Goal: Task Accomplishment & Management: Complete application form

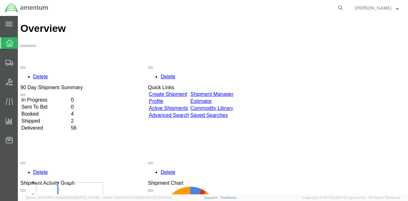
click at [187, 92] on link "Create Shipment" at bounding box center [168, 94] width 38 height 5
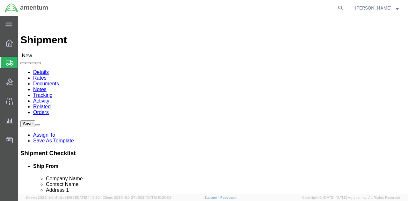
select select
click input "text"
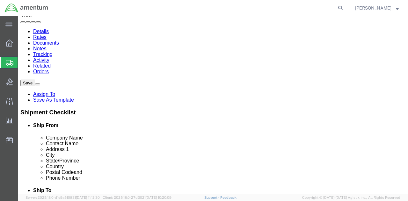
scroll to position [32, 0]
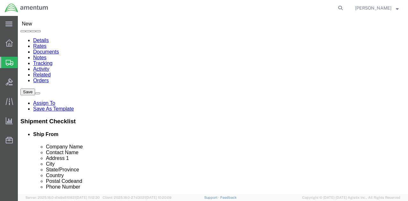
type input "AOAP LAB"
click label "Address 1"
click input "text"
type input "D"
type input "[PERSON_NAME]"
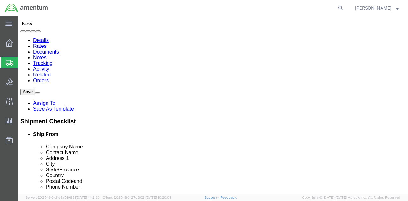
scroll to position [42, 0]
click p "- Redstone AOAP Lab - ([PERSON_NAME]) BLDG [STREET_ADDRESS]"
select select
type input "Redstone AOAP Lab"
type input "[PERSON_NAME]"
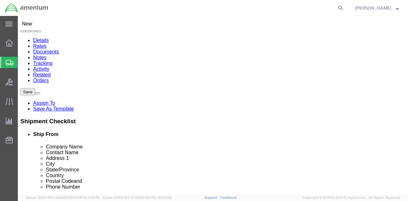
type input "BLDG [STREET_ADDRESS]"
type input "Redstone Arsenal"
type input "35898"
type input "[PHONE_NUMBER]"
select select "AL"
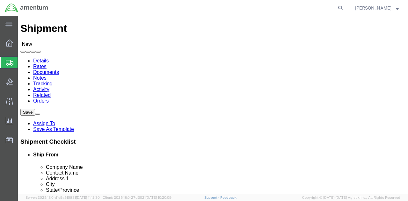
scroll to position [0, 0]
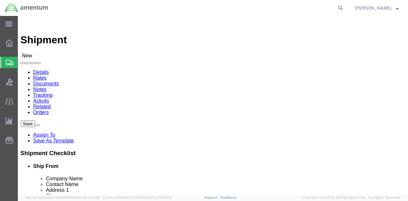
type input "[PERSON_NAME]"
click input "text"
type input "A"
type input "Amentum"
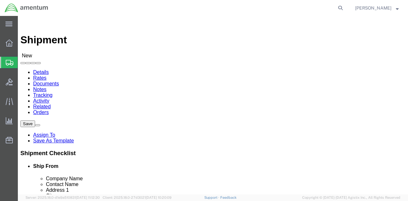
click div "Address 1"
click input "text"
type input "[PERSON_NAME]"
click p "- Amentum Services, Inc. - ([PERSON_NAME]) [STREET_ADDRESS]"
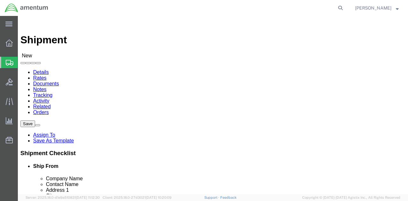
select select
type input "Amentum Services, Inc."
type input "[PERSON_NAME]"
type input "[STREET_ADDRESS]"
type input "COLUMBUS"
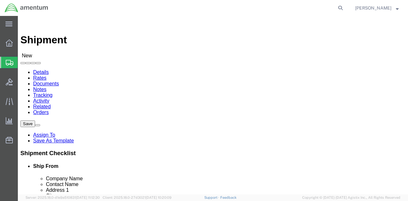
type input "43217"
select select "OH"
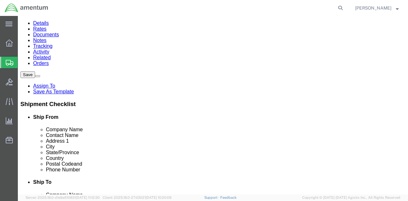
scroll to position [64, 0]
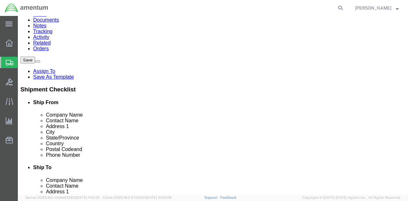
type input "[PERSON_NAME]"
click input "text"
type input "6142669371"
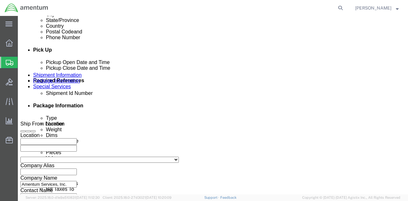
scroll to position [255, 0]
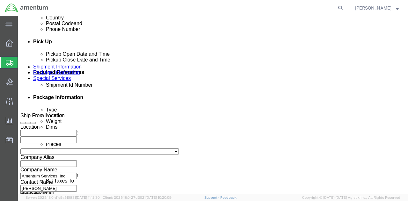
click button "Rate Shipment"
click link "Package Information"
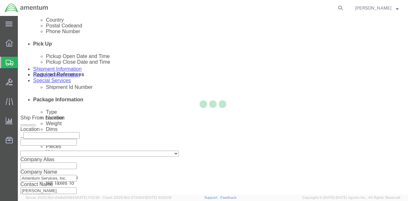
scroll to position [35, 0]
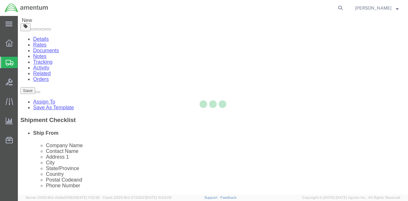
select select "CBOX"
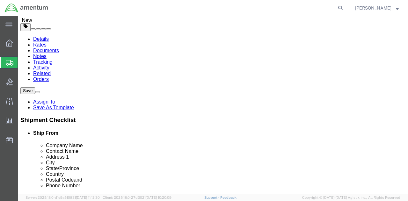
click input "text"
type input "8"
click input "text"
type input "6"
click input "text"
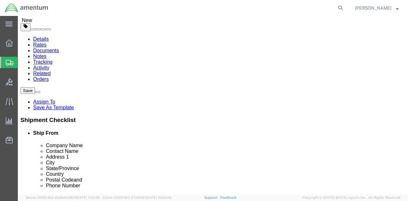
type input "4"
click input "0.00"
type input "0"
type input "2.0"
click link "Add Content"
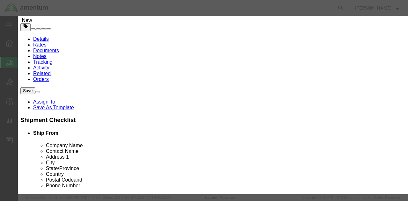
click input "text"
type input "sample"
click input "0"
type input "1"
click input "text"
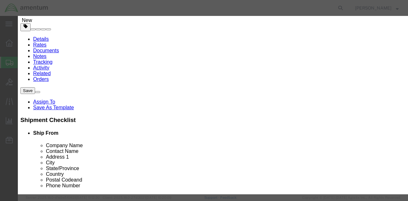
type input "1"
click button "Save & Close"
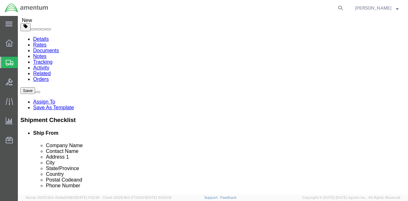
drag, startPoint x: 87, startPoint y: 9, endPoint x: 55, endPoint y: 10, distance: 32.5
click span "56779319"
copy span "56779319"
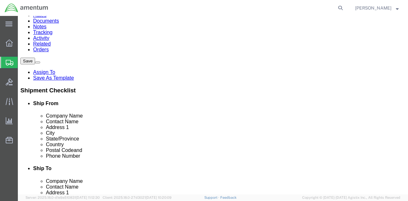
scroll to position [105, 0]
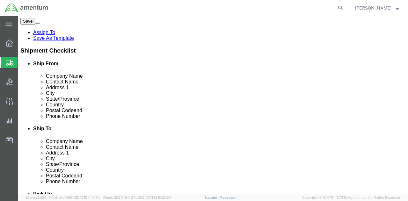
click button "Continue"
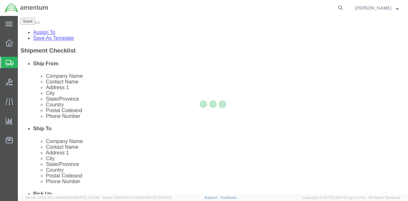
select select
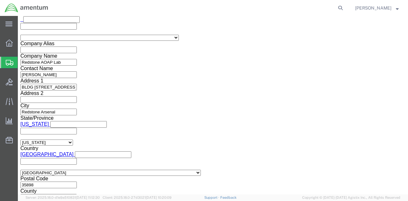
click icon
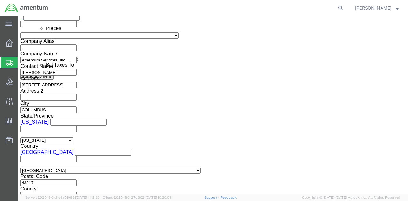
scroll to position [301, 0]
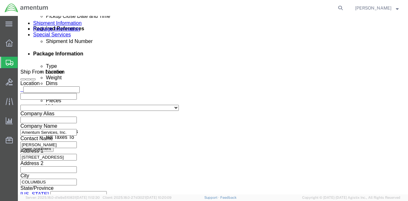
click input "text"
paste input "56779319"
type input "56779319"
click button "Rate Shipment"
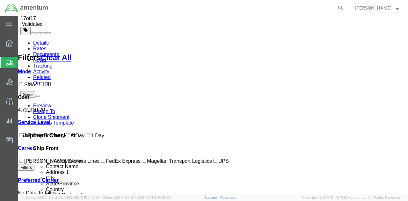
scroll to position [0, 0]
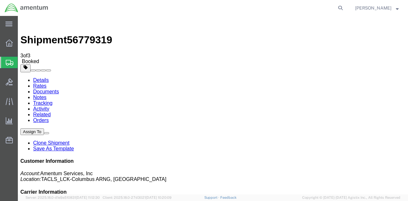
click at [39, 78] on link "Details" at bounding box center [41, 80] width 16 height 5
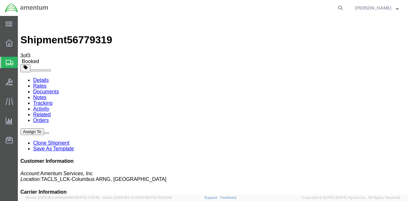
click link "Schedule pickup request"
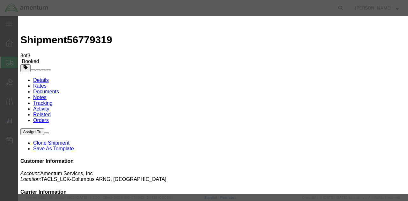
click button "Close"
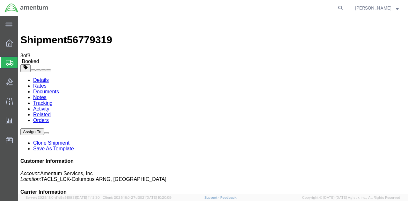
click span "button"
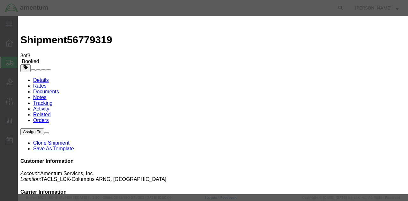
click div "[DATE] 3:00 PM"
type input "6:00 PM"
click button "Apply"
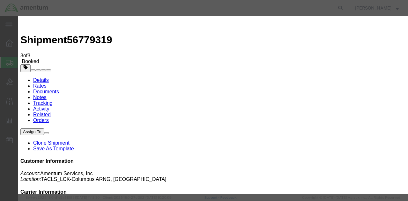
click button "Save"
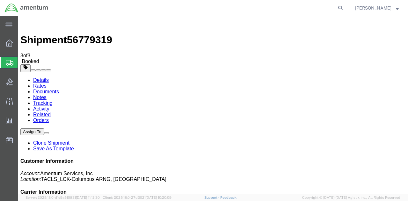
click button "Close"
click link "Schedule pickup request"
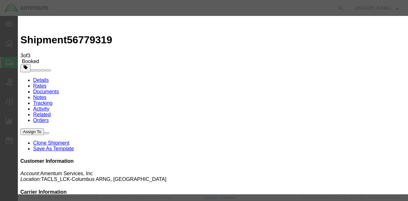
click button "Close"
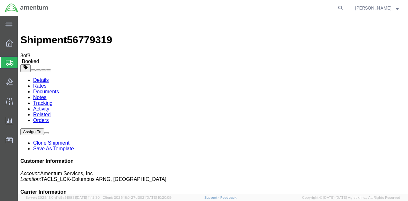
click h4 "Pickup & Delivery Dates"
click span "button"
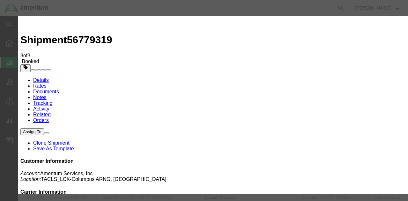
click div "[DATE] 6:00 PM"
click button "Save"
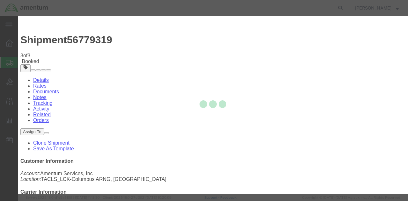
scroll to position [0, 0]
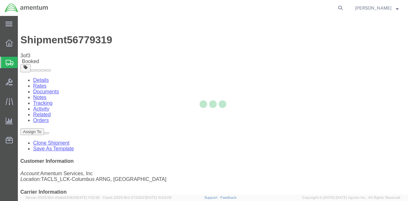
click at [297, 74] on div at bounding box center [213, 105] width 390 height 179
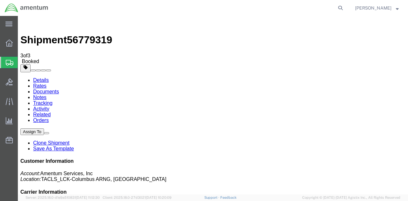
click button "Close"
click link "Schedule pickup request"
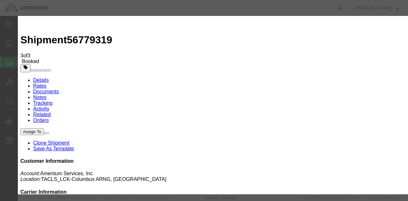
click button "Close"
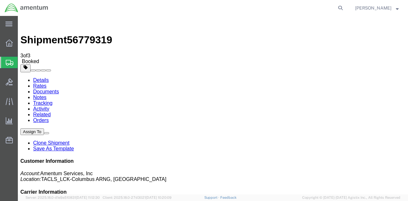
click span "button"
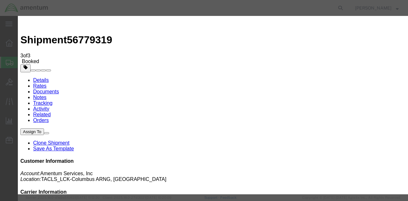
drag, startPoint x: 215, startPoint y: 74, endPoint x: 211, endPoint y: 61, distance: 13.5
click div "[DATE] 6:00 PM"
click button "Save"
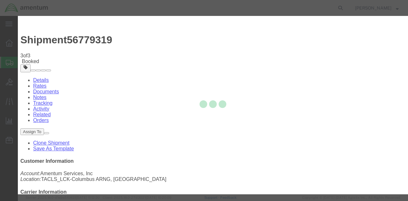
scroll to position [0, 0]
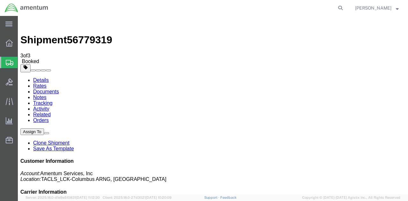
click button "Close"
click link "Schedule pickup request"
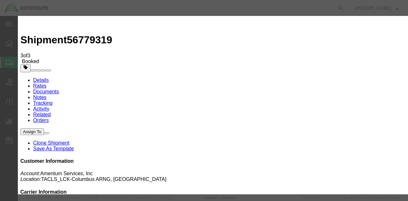
click button "Close"
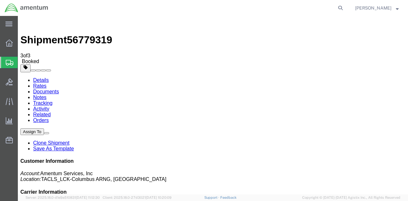
click span "button"
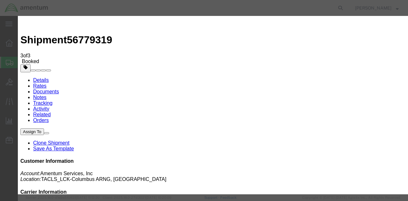
click div "[DATE] 6:00 PM"
type input "8:00 PM"
click button "Apply"
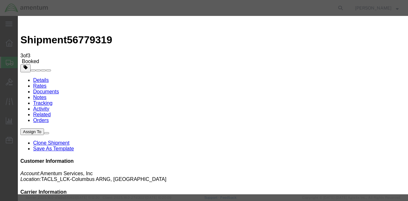
click button "Save"
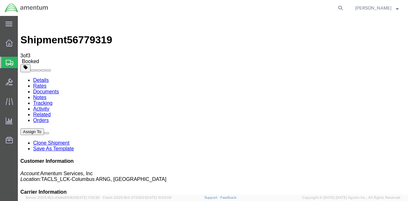
click button "Close"
click link "Schedule pickup request"
